Goal: Obtain resource: Download file/media

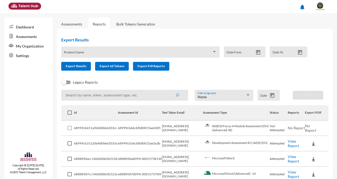
scroll to position [38, 0]
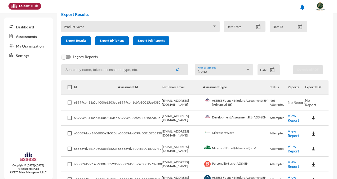
scroll to position [26, 0]
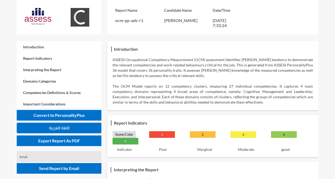
scroll to position [846, 0]
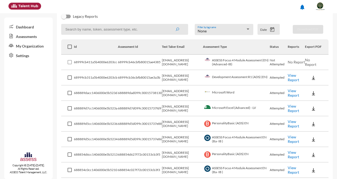
scroll to position [66, 0]
click at [290, 93] on link "View Report" at bounding box center [293, 92] width 11 height 9
click at [292, 109] on link "View Report" at bounding box center [293, 107] width 11 height 9
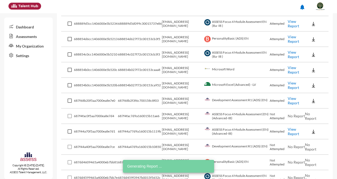
scroll to position [182, 0]
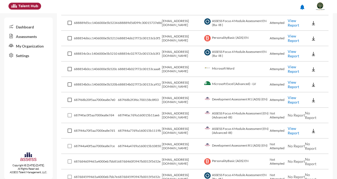
click at [292, 101] on link "View Report" at bounding box center [293, 99] width 11 height 9
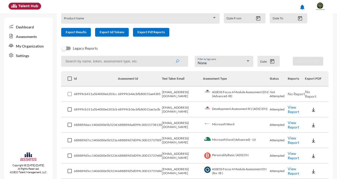
scroll to position [0, 0]
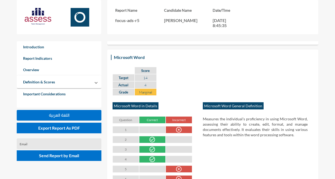
scroll to position [250, 0]
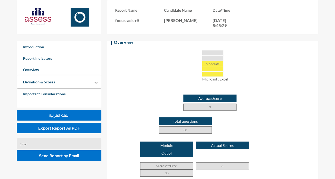
scroll to position [103, 0]
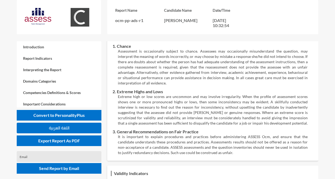
scroll to position [1127, 0]
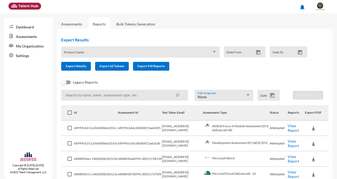
click at [295, 128] on link "View Report" at bounding box center [293, 127] width 11 height 9
click at [311, 130] on img at bounding box center [313, 127] width 5 height 5
click at [310, 142] on button "EN" at bounding box center [318, 138] width 30 height 10
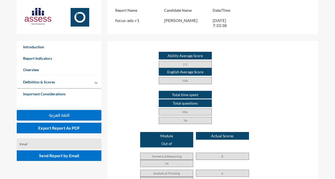
scroll to position [285, 0]
